Goal: Navigation & Orientation: Go to known website

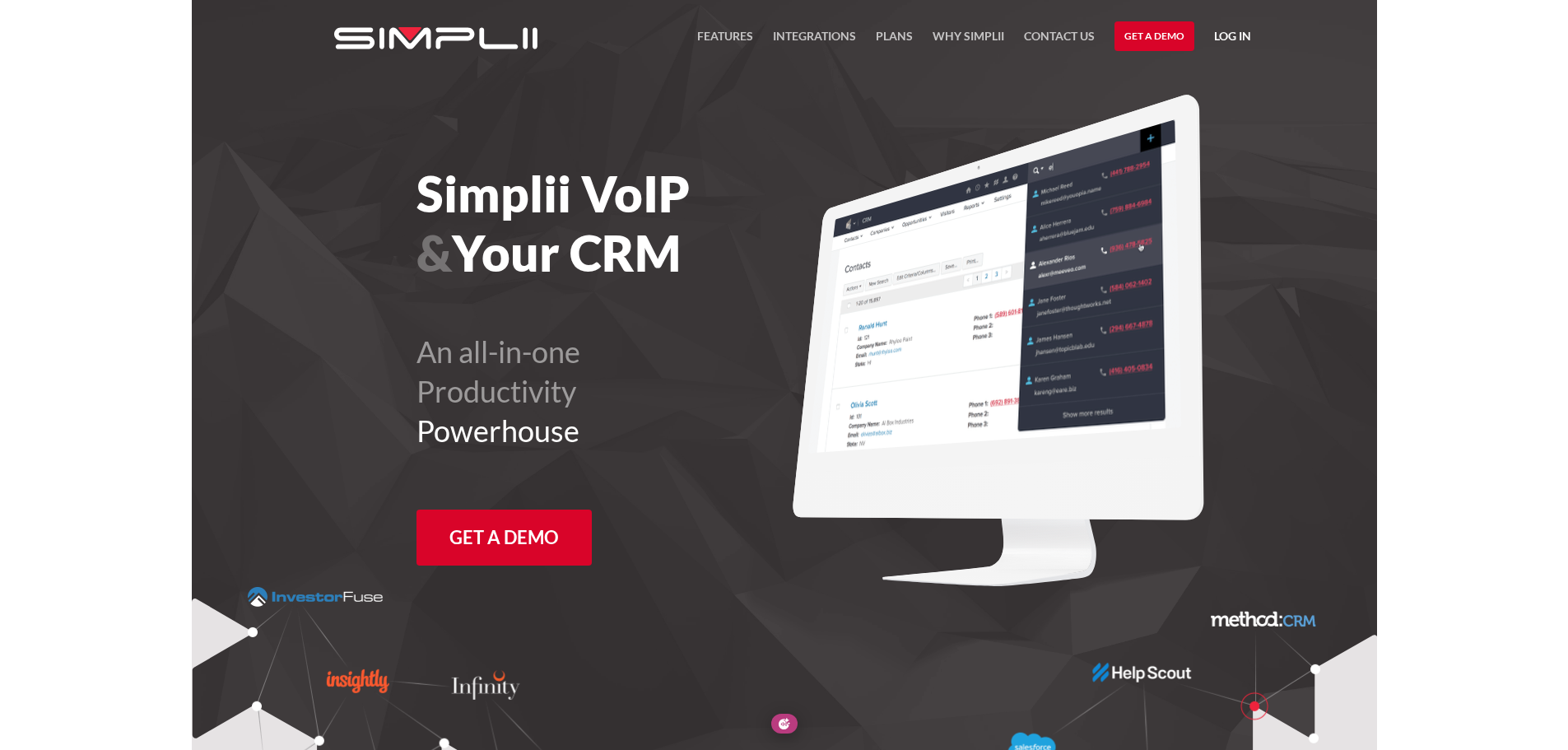
click at [1235, 38] on link "Log in" at bounding box center [1232, 38] width 37 height 25
click at [1217, 40] on link "Log in" at bounding box center [1232, 38] width 37 height 25
click at [395, 396] on div "Simplii VoIP & Your CRM An all-in-one Productivity Powerhouse Get a Demo" at bounding box center [546, 301] width 475 height 415
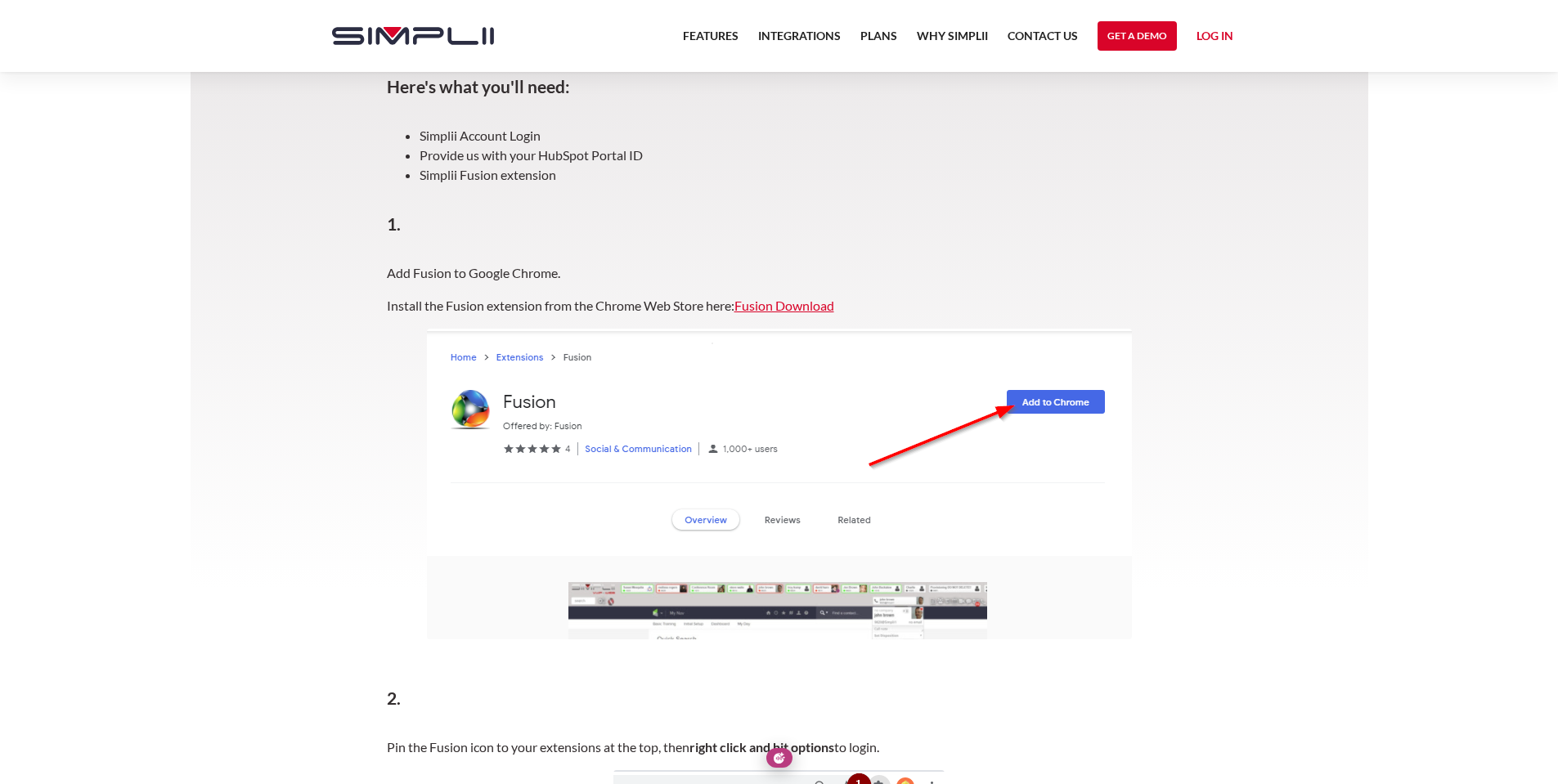
scroll to position [327, 0]
